Goal: Transaction & Acquisition: Purchase product/service

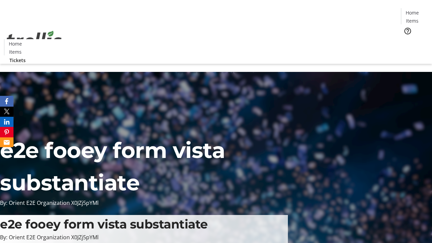
click at [406, 39] on span "Tickets" at bounding box center [414, 42] width 16 height 7
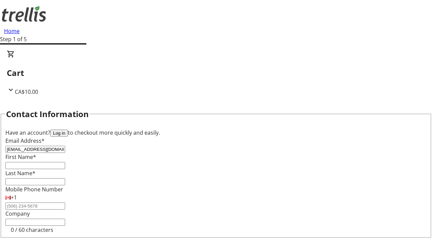
type input "[EMAIL_ADDRESS][DOMAIN_NAME]"
type input "Opal"
type input "[PERSON_NAME]"
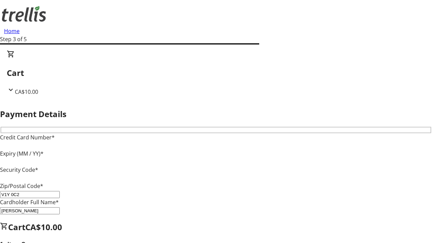
type input "V1Y 0C2"
